Goal: Information Seeking & Learning: Understand process/instructions

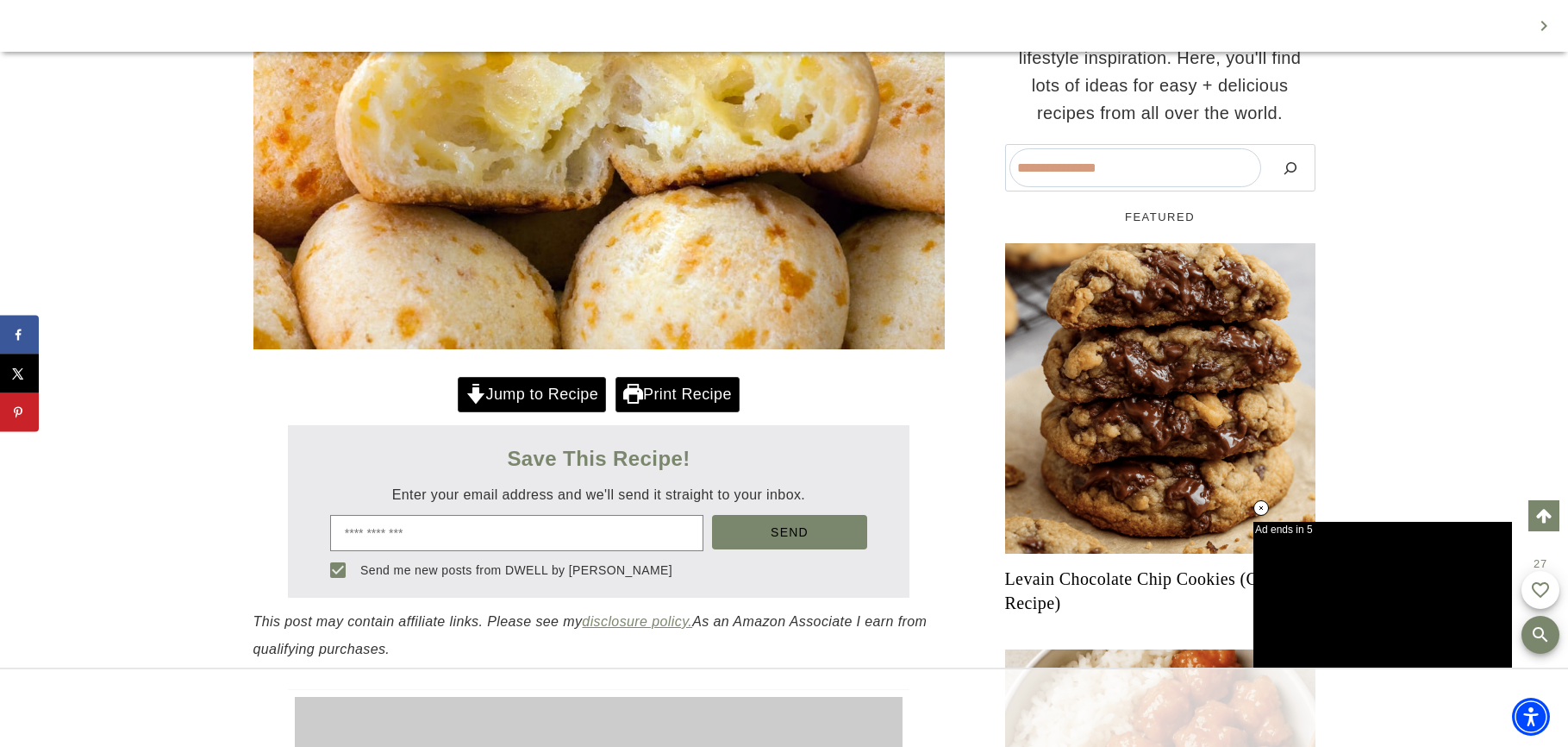
click at [566, 412] on link "Jump to Recipe" at bounding box center [532, 395] width 149 height 36
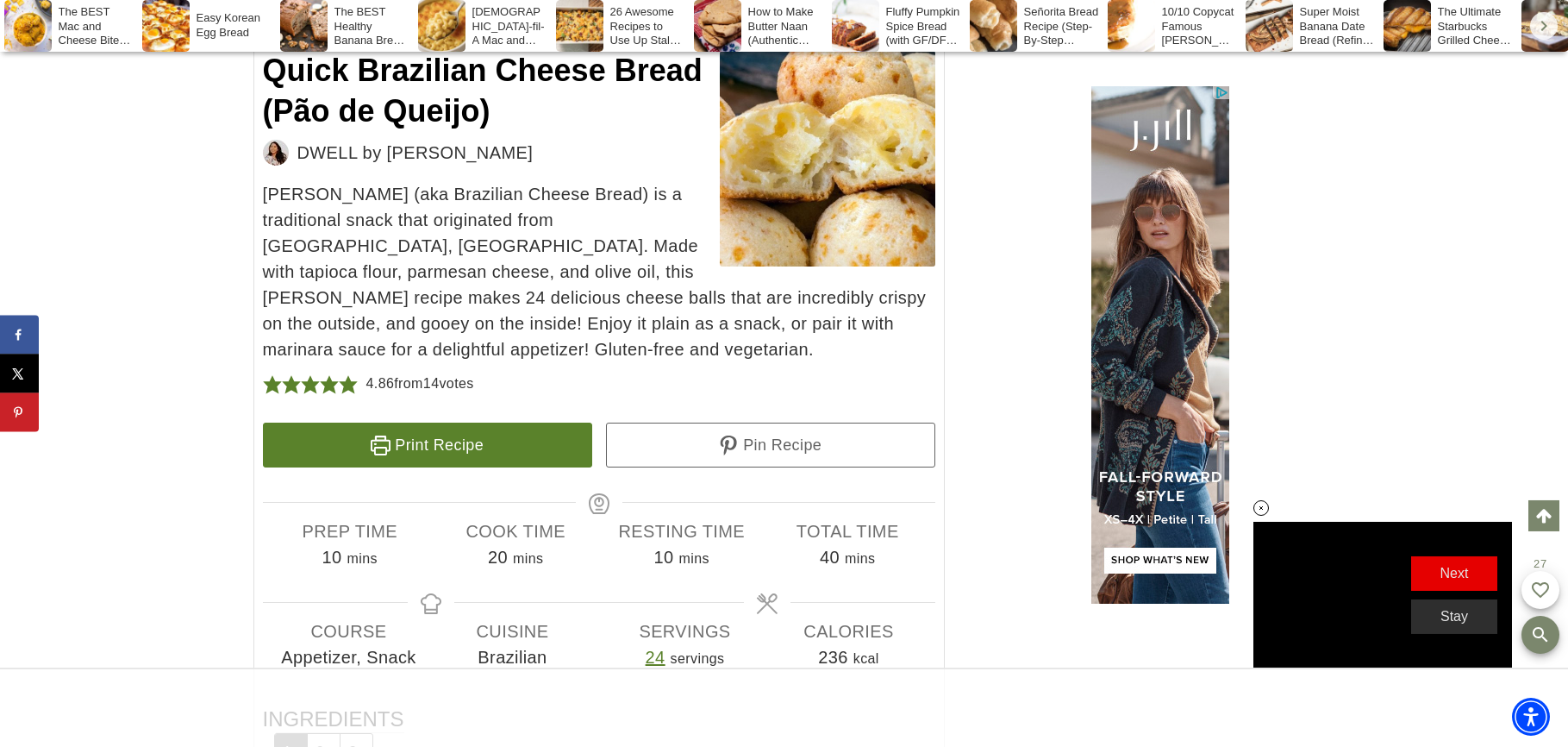
scroll to position [10807, 0]
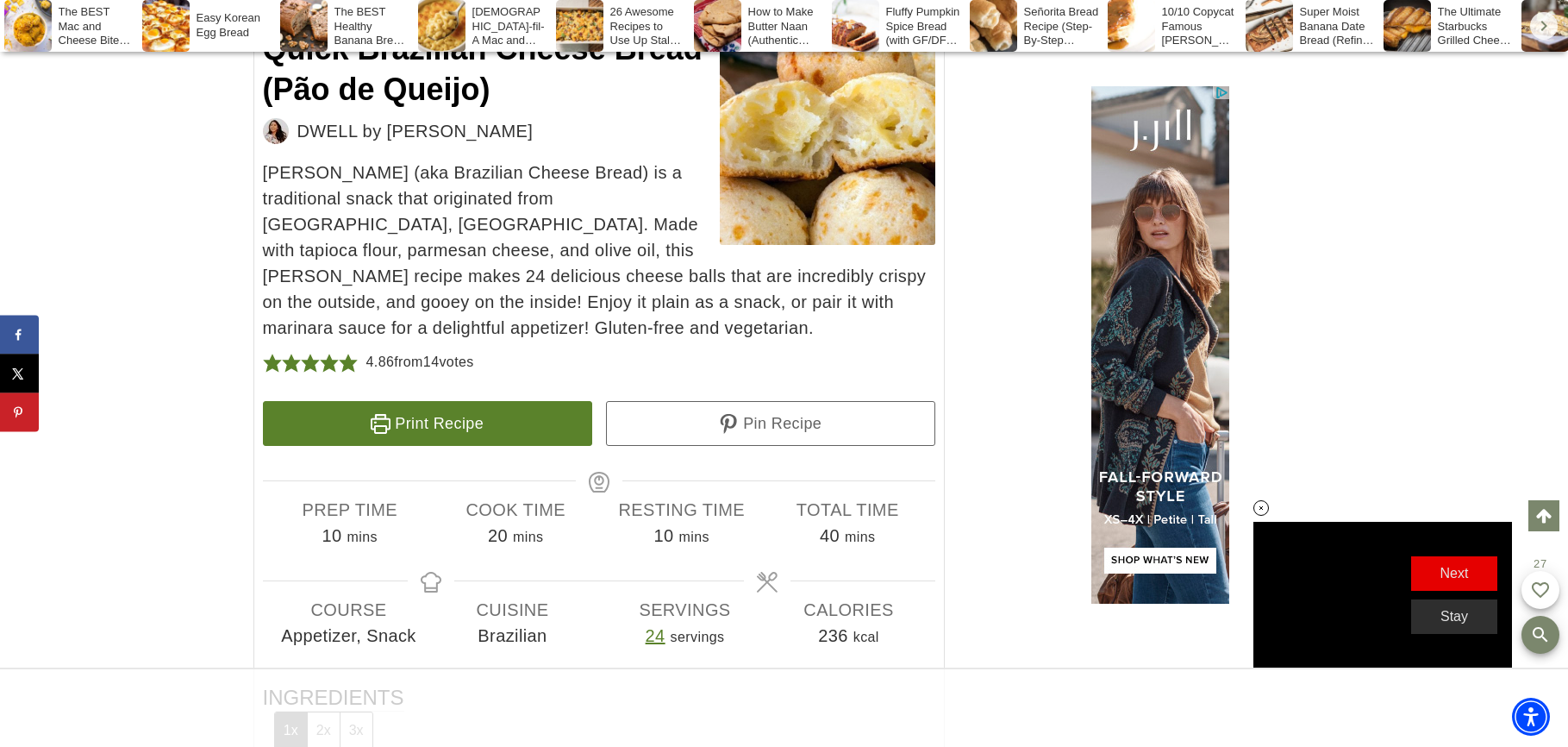
click at [428, 411] on link "Print Recipe" at bounding box center [427, 424] width 329 height 45
